Goal: Find specific fact: Find specific page/section

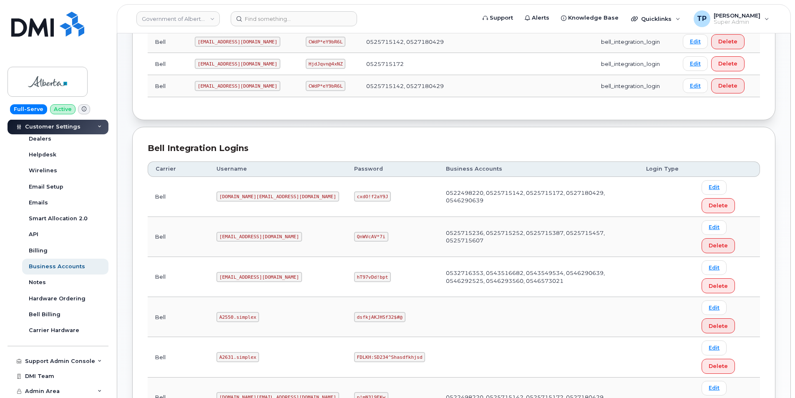
scroll to position [250, 0]
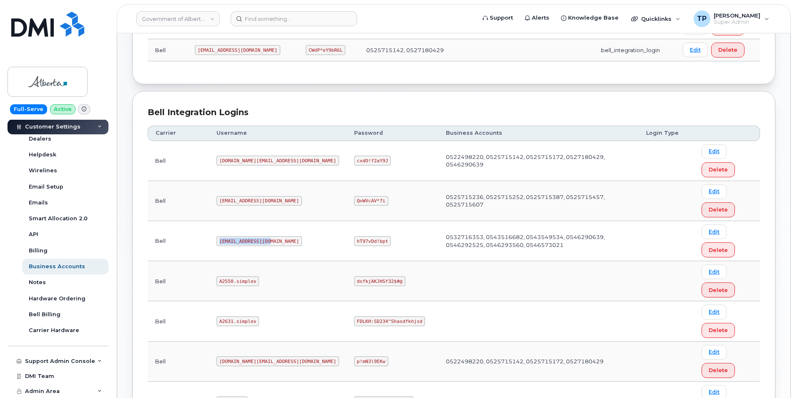
drag, startPoint x: 202, startPoint y: 242, endPoint x: 247, endPoint y: 241, distance: 45.5
click at [247, 241] on code "goa482E@myserve.ca" at bounding box center [258, 241] width 85 height 10
copy code "goa482E@myserve.ca"
drag, startPoint x: 287, startPoint y: 240, endPoint x: 315, endPoint y: 241, distance: 28.4
click at [354, 241] on code "hT97vDd!bpt" at bounding box center [372, 241] width 37 height 10
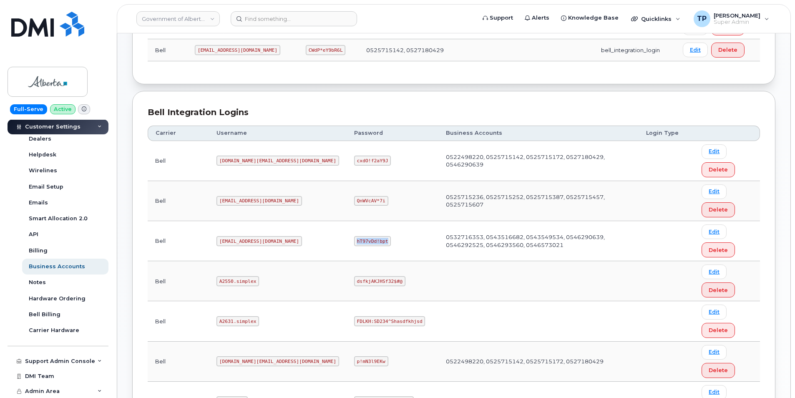
copy code "hT97vDd!bpt"
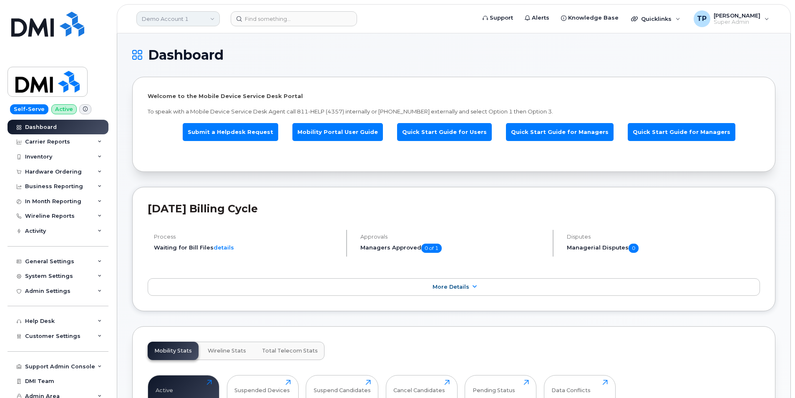
click at [210, 19] on link "Demo Account 1" at bounding box center [177, 18] width 83 height 15
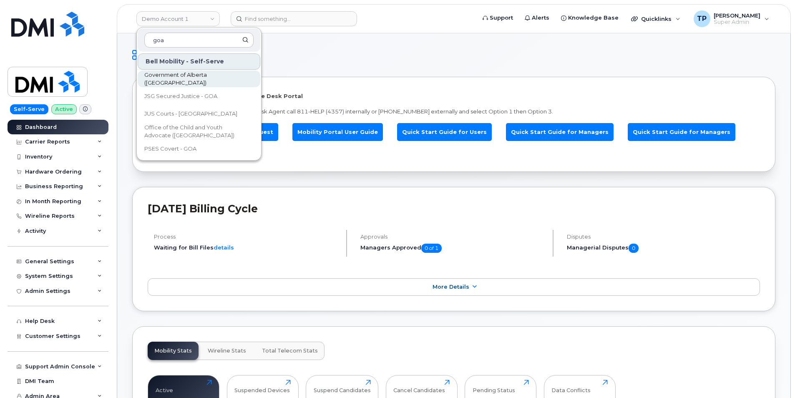
type input "goa"
click at [202, 79] on span "Government of Alberta ([GEOGRAPHIC_DATA])" at bounding box center [192, 79] width 96 height 16
